Goal: Task Accomplishment & Management: Use online tool/utility

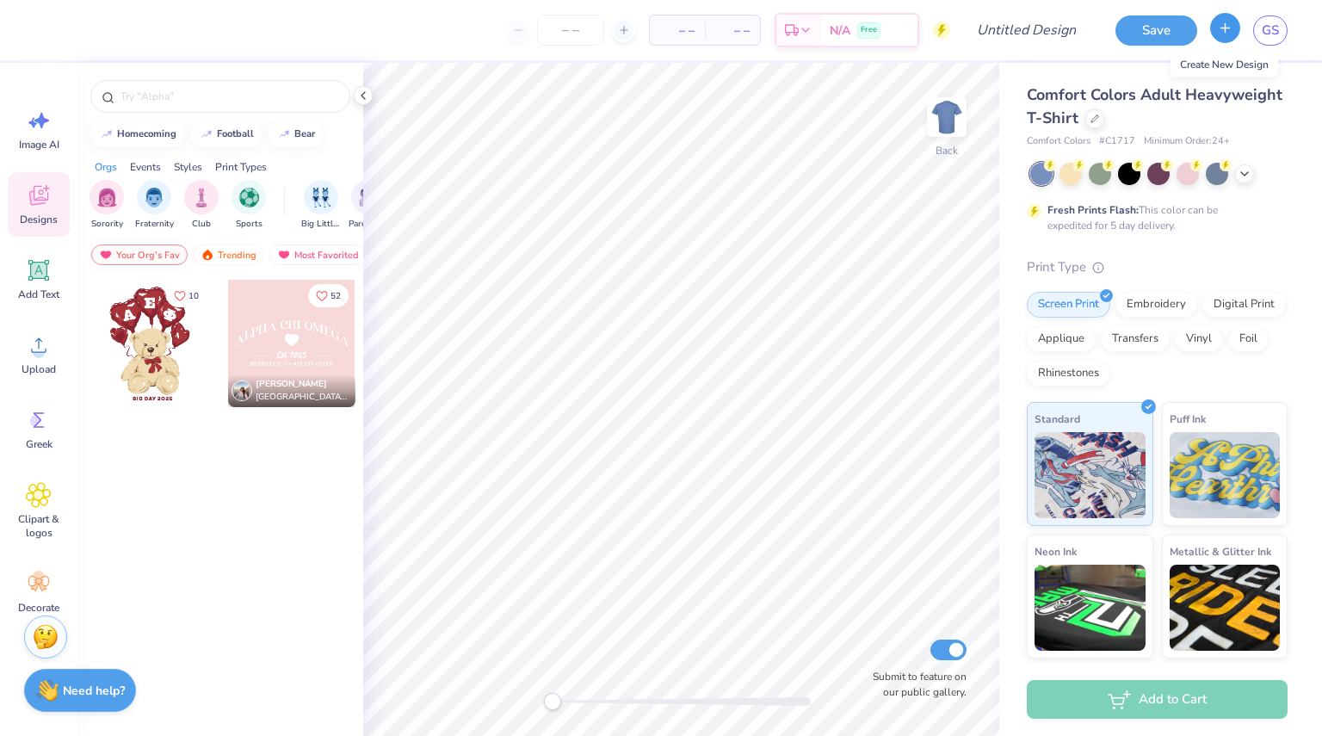
click at [1234, 35] on button "button" at bounding box center [1225, 28] width 30 height 30
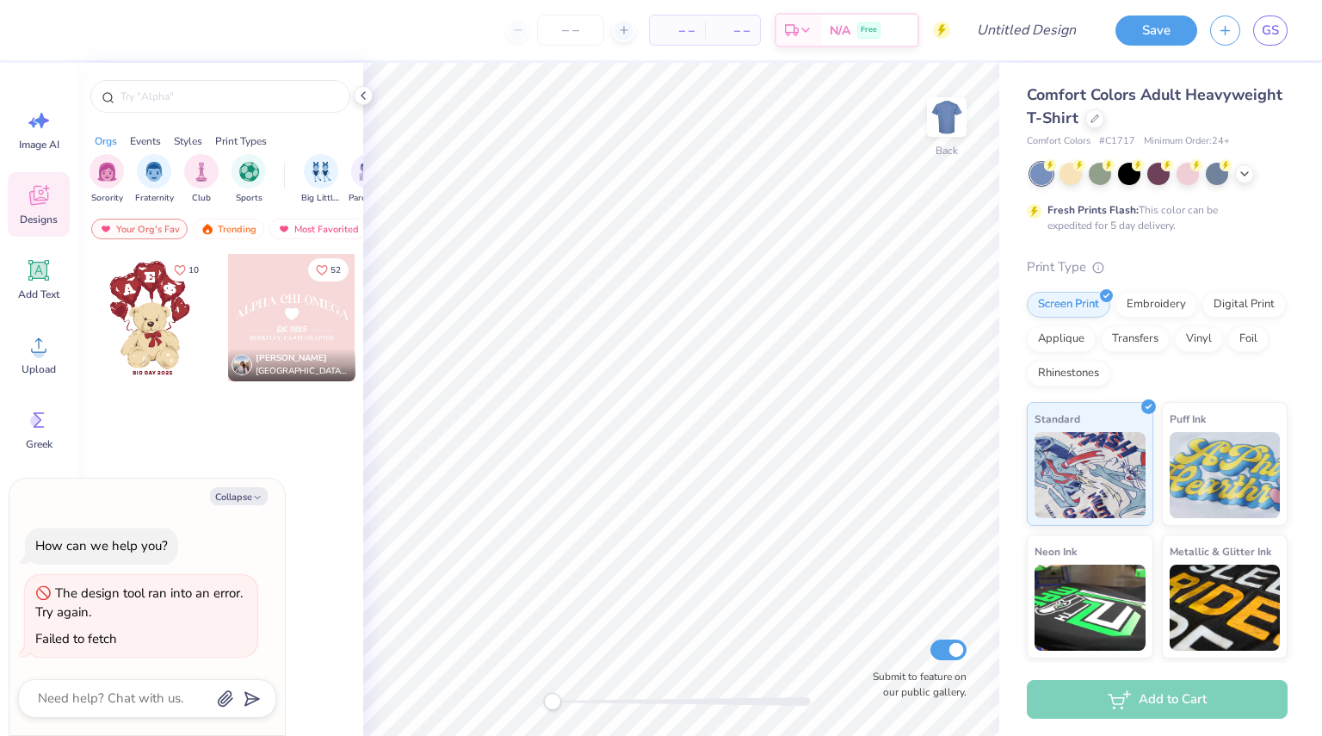
type textarea "x"
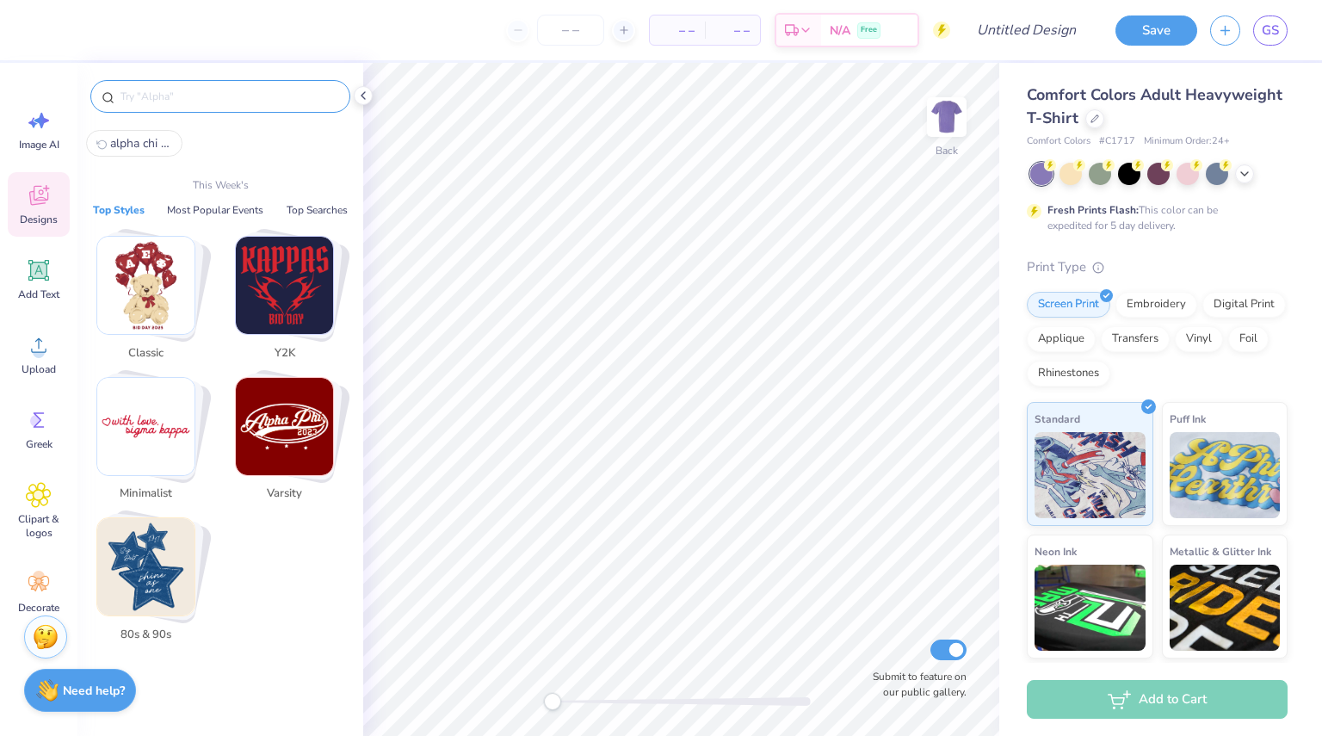
click at [210, 94] on input "text" at bounding box center [229, 96] width 220 height 17
click at [203, 96] on input "text" at bounding box center [229, 96] width 220 height 17
click at [141, 137] on span "alpha chi omega" at bounding box center [141, 143] width 62 height 16
type input "alpha chi omega"
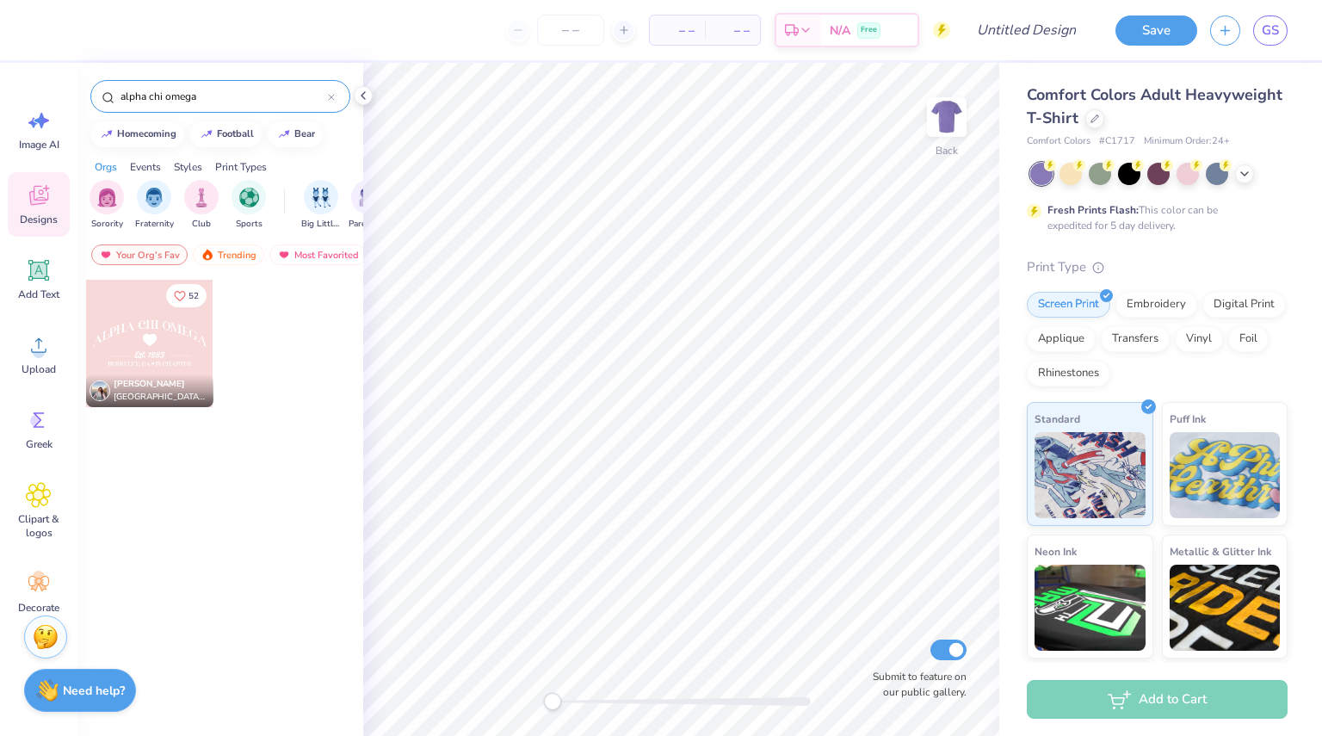
click at [231, 97] on input "alpha chi omega" at bounding box center [223, 96] width 209 height 17
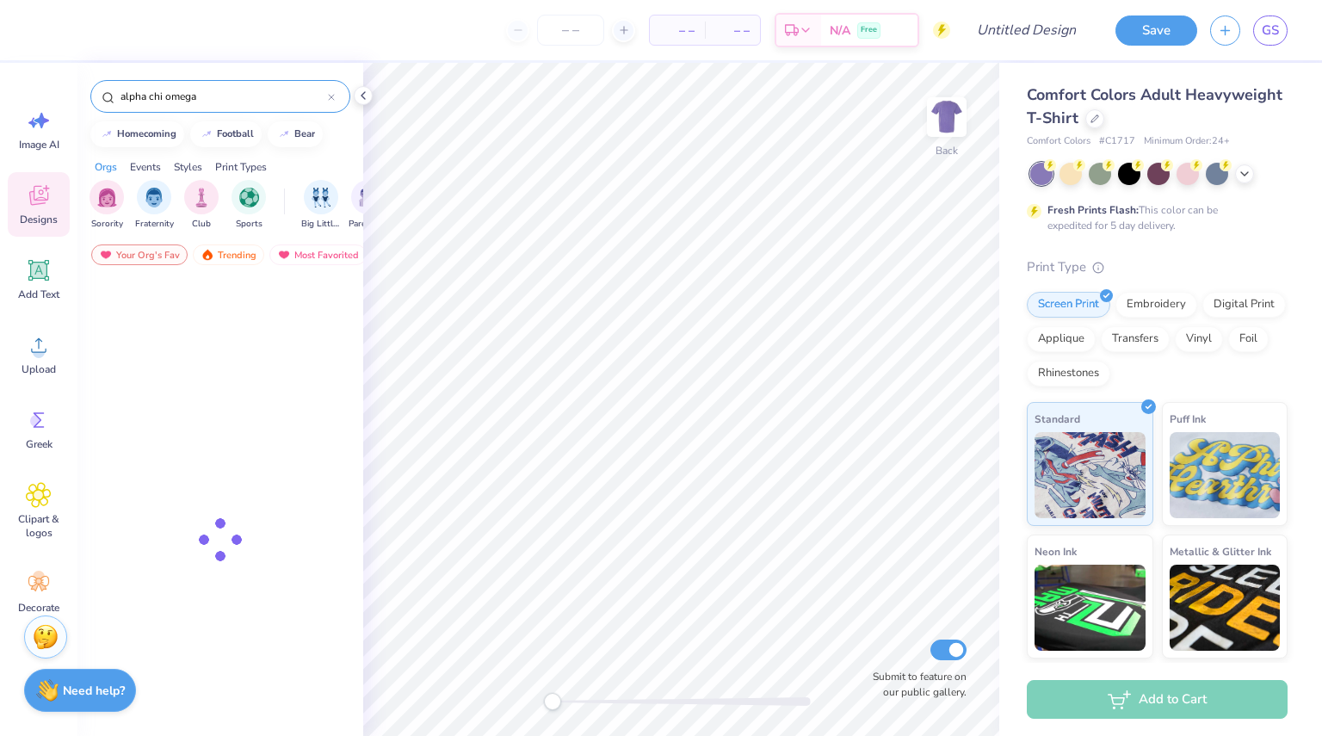
click at [231, 97] on input "alpha chi omega" at bounding box center [223, 96] width 209 height 17
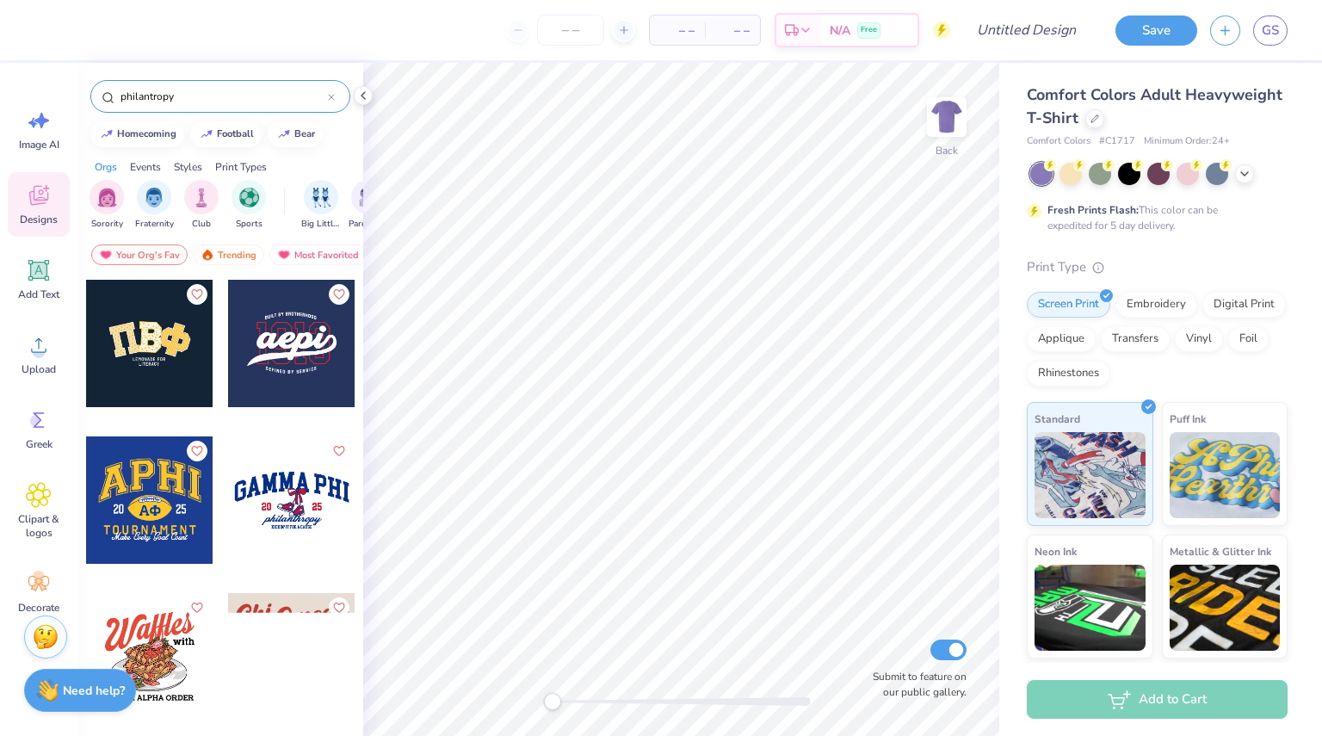
type input "philantropy"
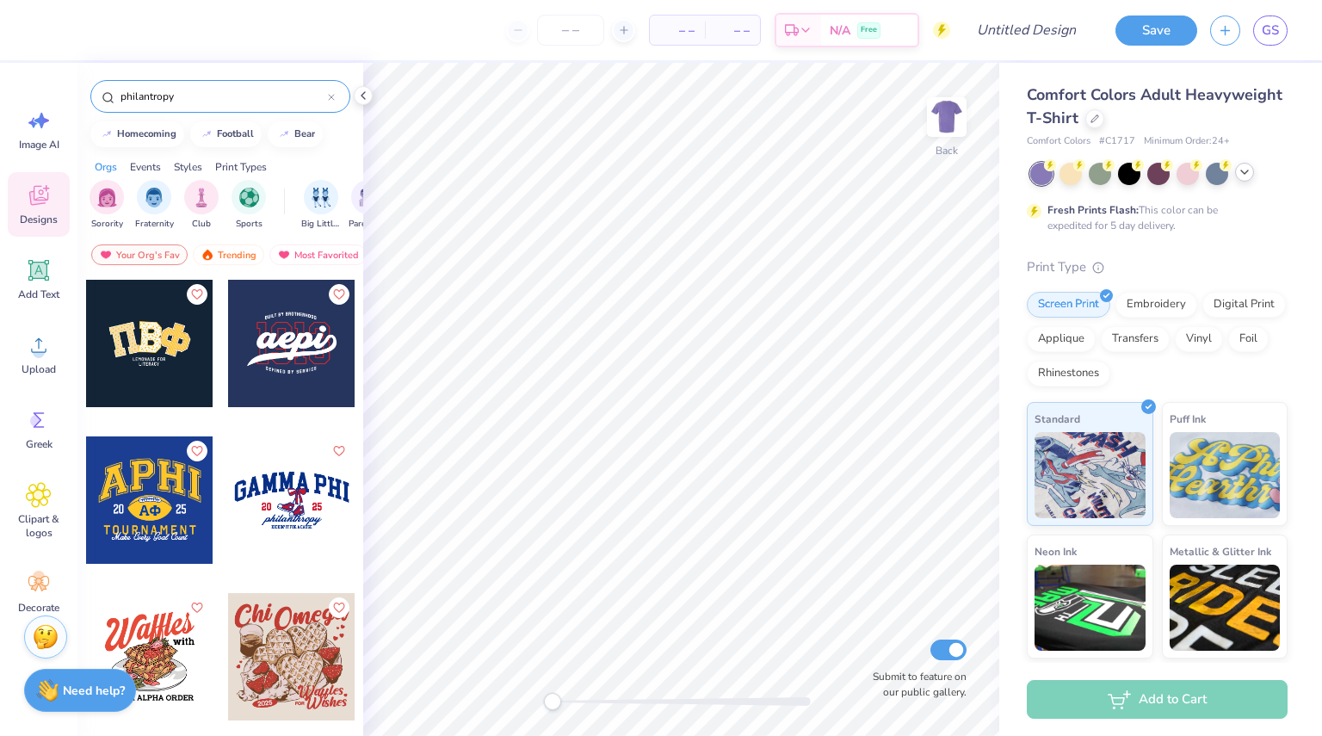
click at [1249, 174] on icon at bounding box center [1244, 172] width 14 height 14
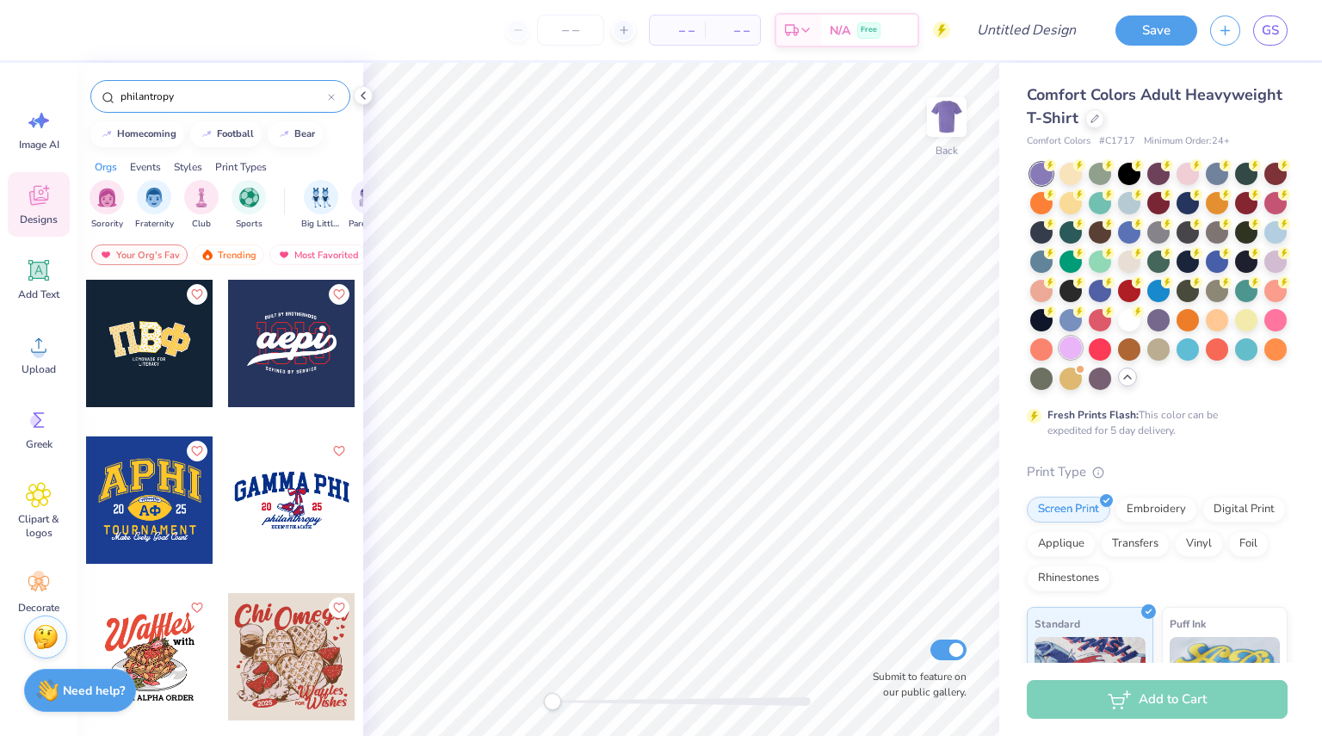
click at [1082, 345] on div at bounding box center [1070, 347] width 22 height 22
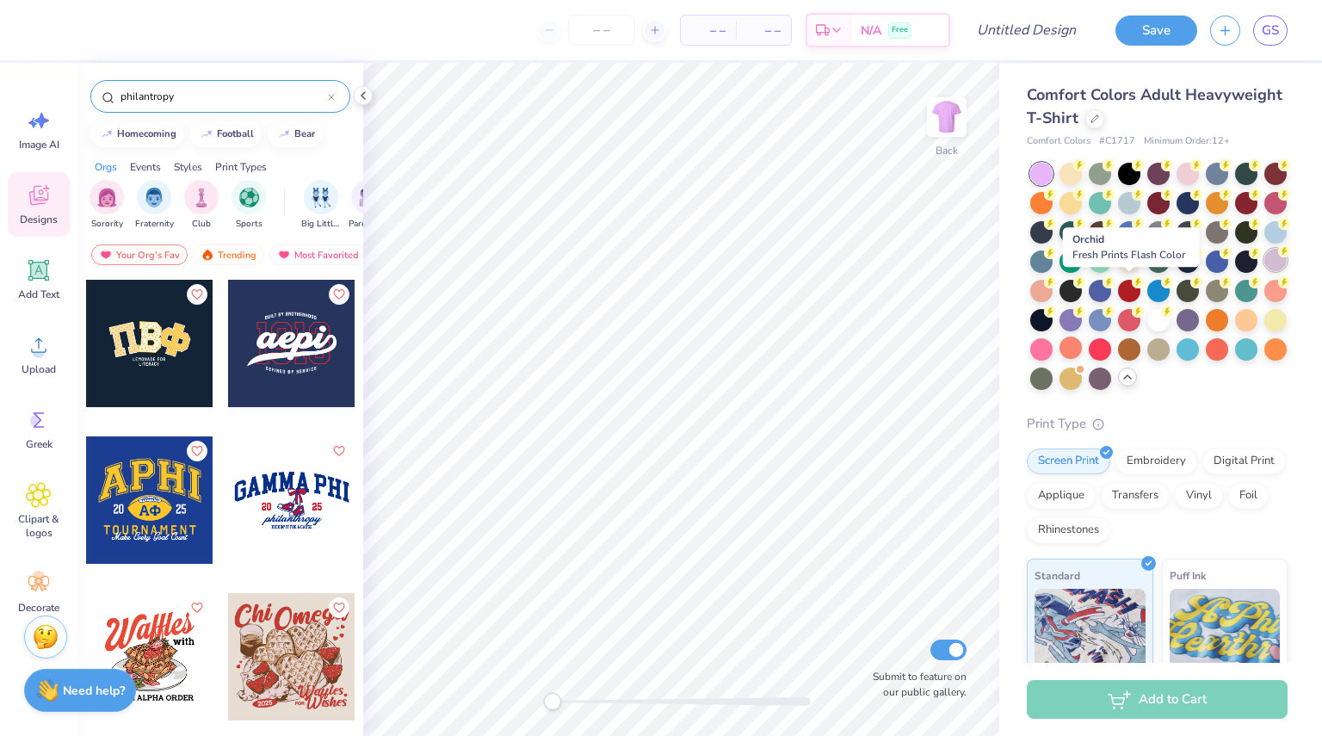
click at [1264, 271] on div at bounding box center [1275, 260] width 22 height 22
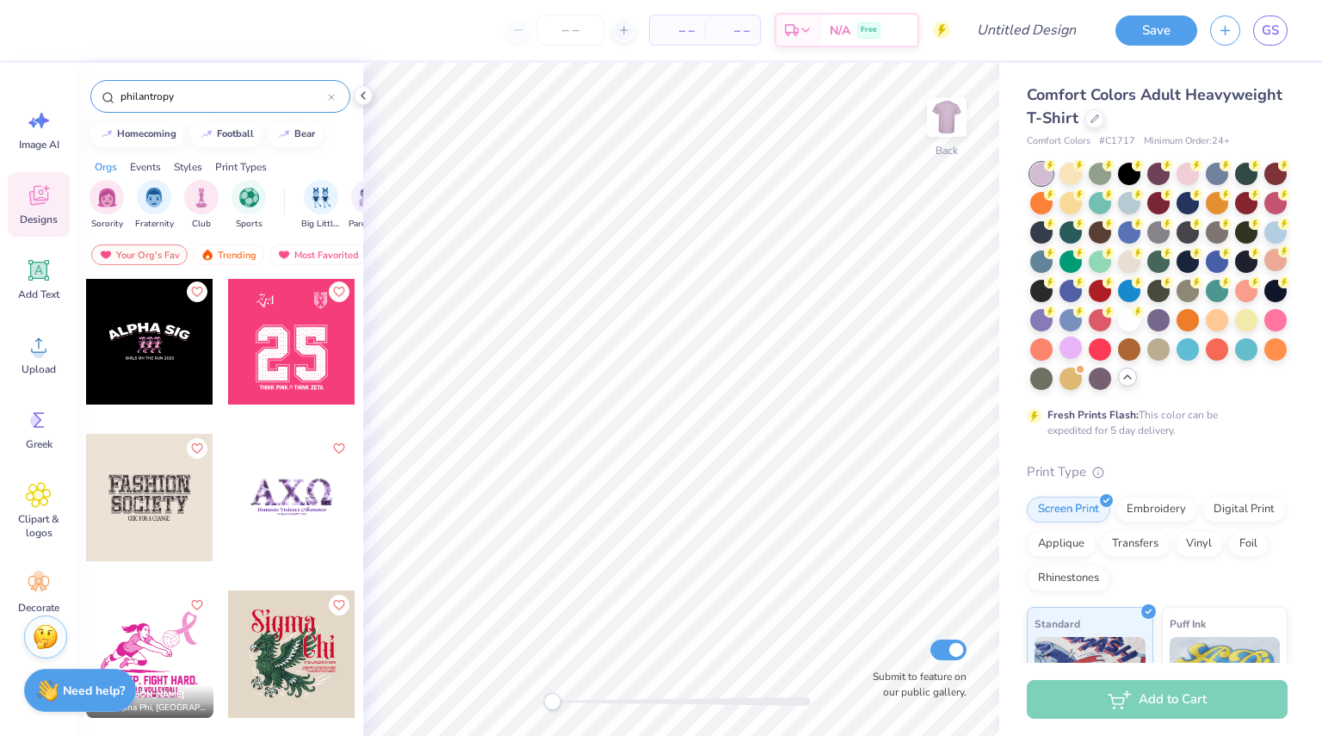
scroll to position [5639, 0]
click at [296, 488] on div at bounding box center [291, 498] width 127 height 127
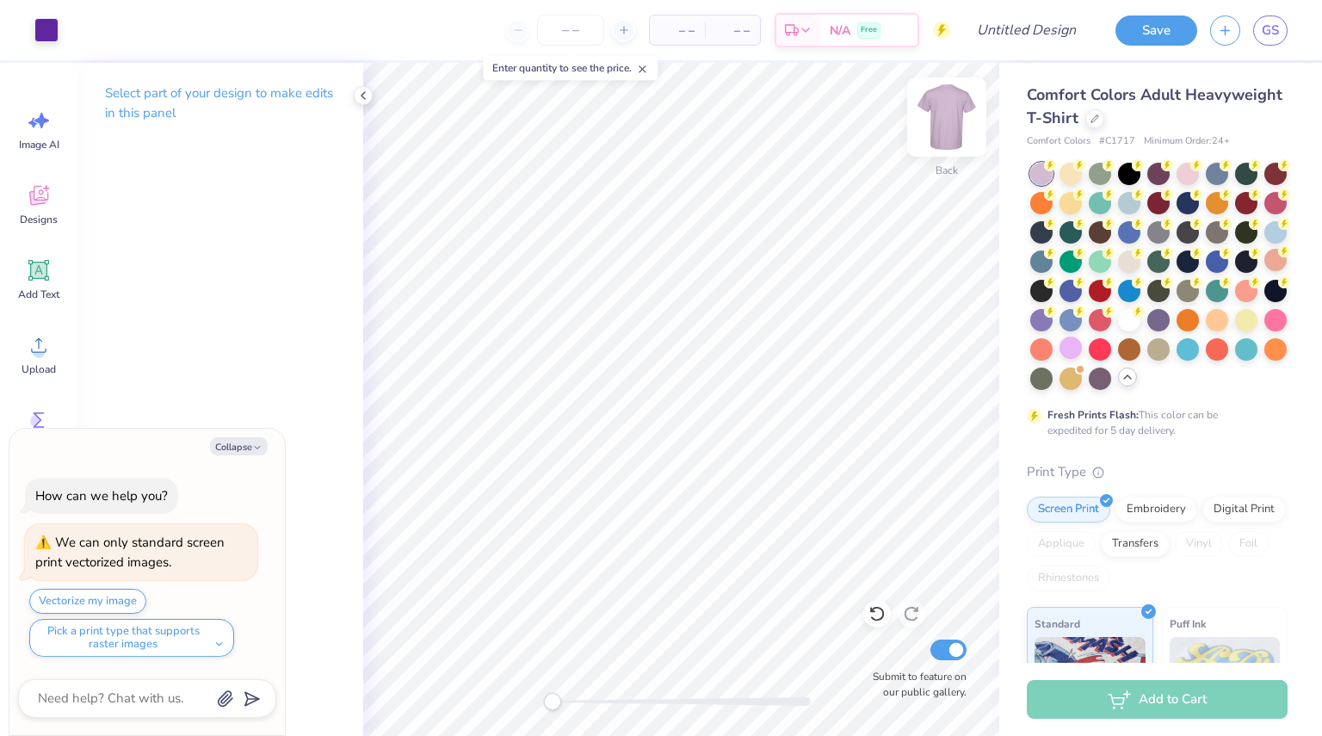
click at [938, 130] on img at bounding box center [946, 117] width 69 height 69
type textarea "x"
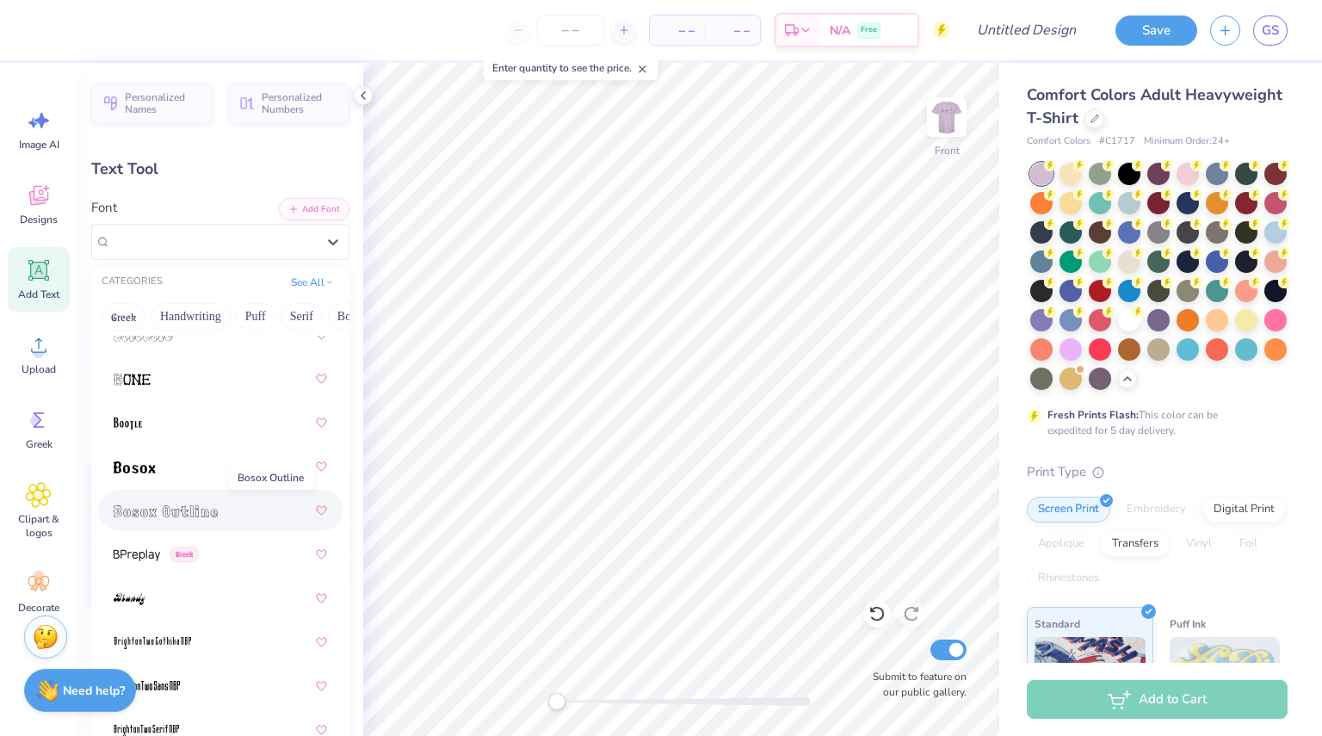
scroll to position [1691, 0]
